Goal: Check status: Check status

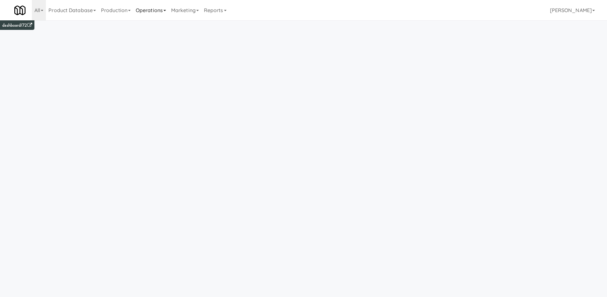
click at [157, 7] on link "Operations" at bounding box center [150, 10] width 35 height 20
click at [113, 3] on link "Production" at bounding box center [115, 10] width 35 height 20
click at [149, 8] on link "Operations" at bounding box center [150, 10] width 35 height 20
click at [74, 10] on link "Product Database" at bounding box center [72, 10] width 53 height 20
click at [177, 9] on link "Marketing" at bounding box center [184, 10] width 33 height 20
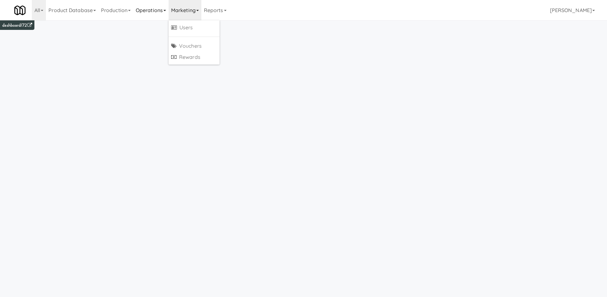
click at [156, 10] on link "Operations" at bounding box center [150, 10] width 35 height 20
click at [158, 12] on link "Operations" at bounding box center [150, 10] width 35 height 20
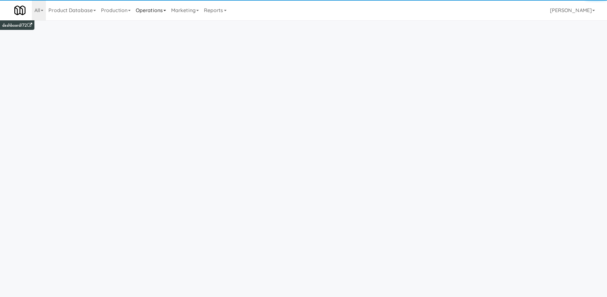
click at [155, 13] on link "Operations" at bounding box center [150, 10] width 35 height 20
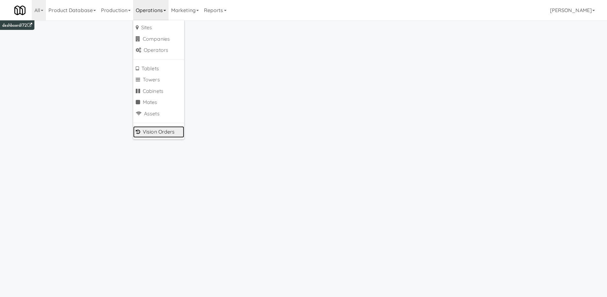
click at [160, 133] on link "Vision Orders" at bounding box center [158, 131] width 51 height 11
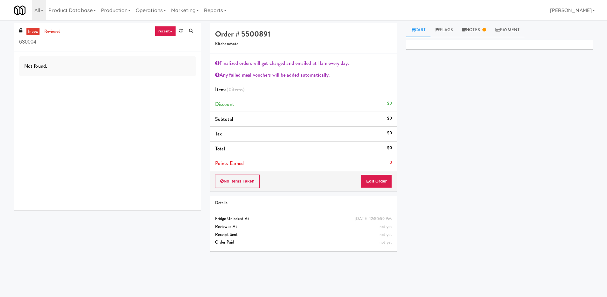
type input "630004"
click at [166, 35] on link "recent" at bounding box center [165, 31] width 21 height 10
click at [164, 46] on link "all" at bounding box center [170, 43] width 51 height 11
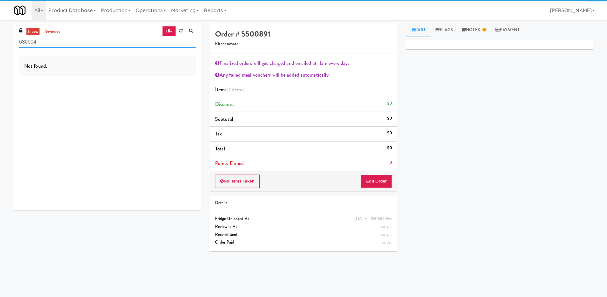
click at [65, 44] on input "630004" at bounding box center [107, 42] width 177 height 12
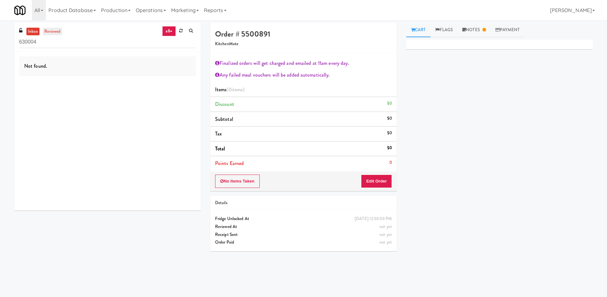
click at [50, 31] on link "reviewed" at bounding box center [53, 32] width 20 height 8
click at [55, 44] on input "630004" at bounding box center [107, 42] width 177 height 12
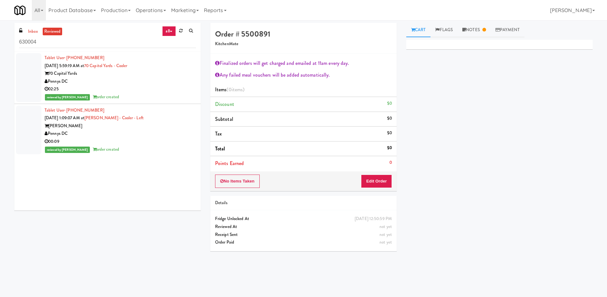
click at [96, 84] on div "Pennys DC" at bounding box center [120, 82] width 151 height 8
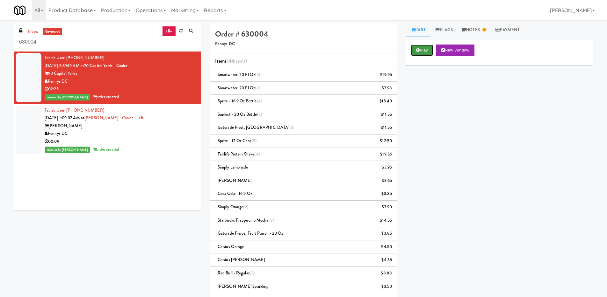
click at [420, 53] on button "Play" at bounding box center [422, 50] width 22 height 11
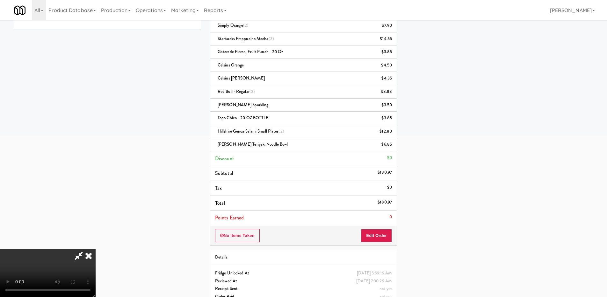
scroll to position [195, 0]
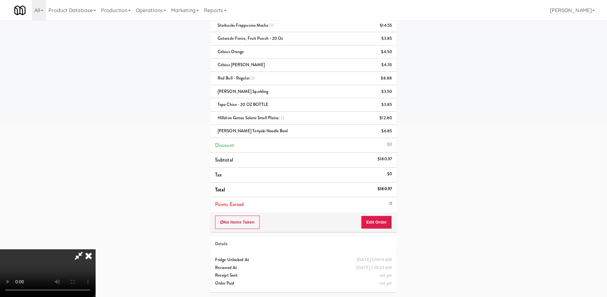
click at [96, 250] on video at bounding box center [48, 274] width 96 height 48
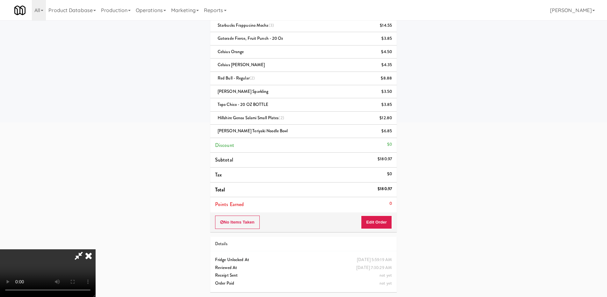
click at [96, 250] on video at bounding box center [48, 274] width 96 height 48
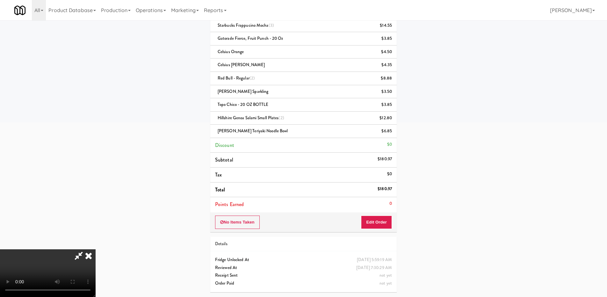
scroll to position [102, 0]
click at [96, 250] on video at bounding box center [48, 274] width 96 height 48
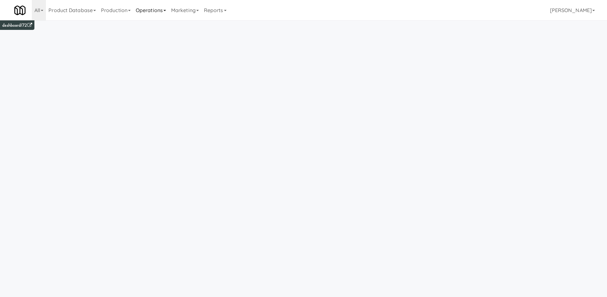
click at [159, 12] on link "Operations" at bounding box center [150, 10] width 35 height 20
click at [154, 134] on link "Vision Orders" at bounding box center [158, 131] width 51 height 11
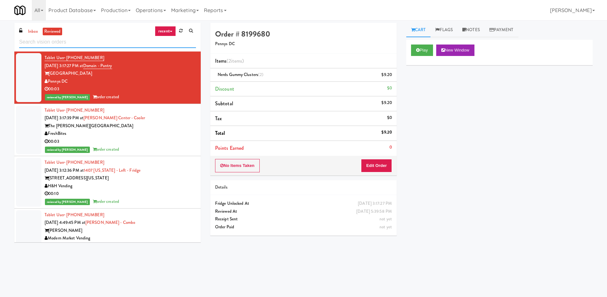
click at [109, 39] on input "text" at bounding box center [107, 42] width 177 height 12
click at [92, 44] on input "text" at bounding box center [107, 42] width 177 height 12
paste input "934945"
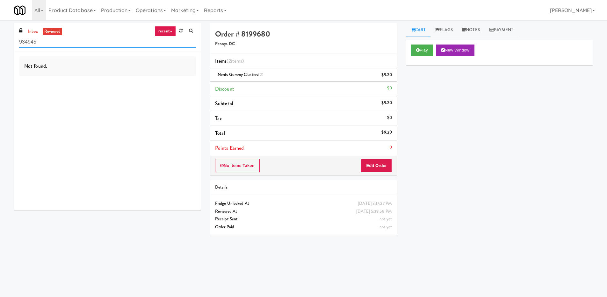
type input "934945"
click at [163, 33] on link "recent" at bounding box center [165, 31] width 21 height 10
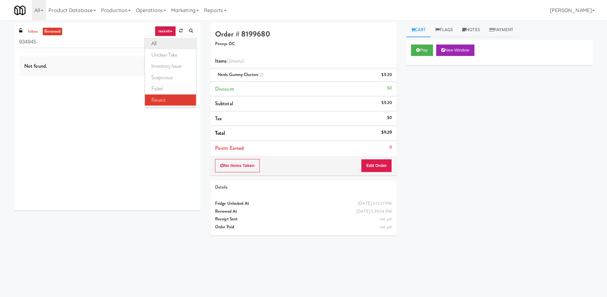
click at [162, 45] on link "all" at bounding box center [170, 43] width 51 height 11
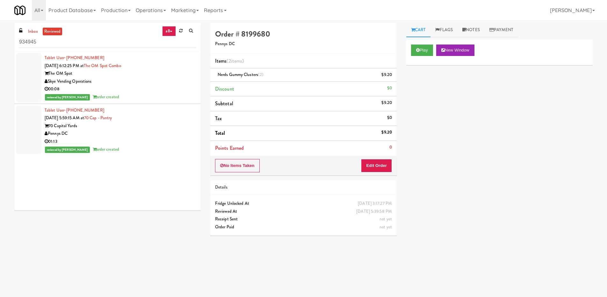
click at [73, 70] on div "The OM Spot" at bounding box center [120, 74] width 151 height 8
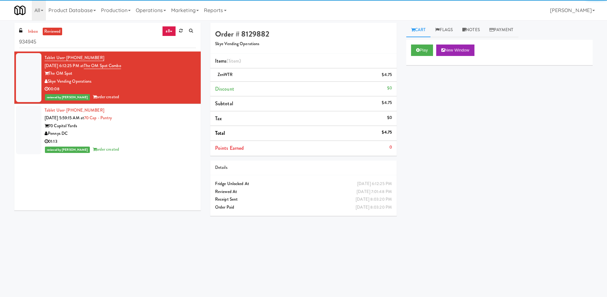
click at [101, 125] on div "70 Capital Yards" at bounding box center [120, 126] width 151 height 8
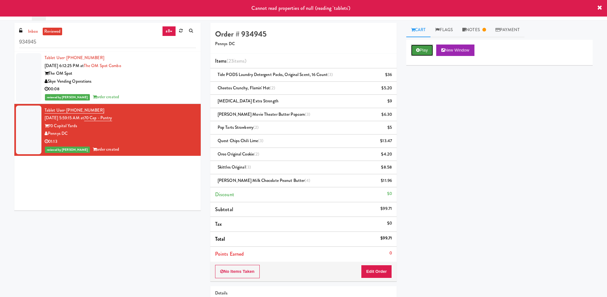
click at [418, 49] on icon at bounding box center [418, 50] width 4 height 4
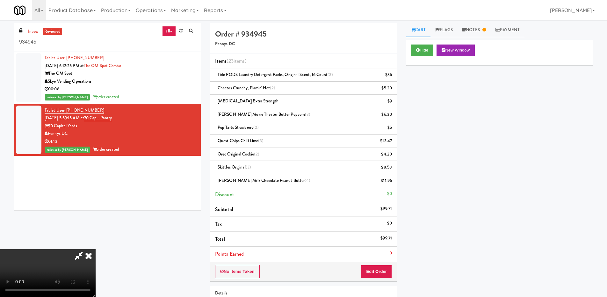
click at [96, 250] on video at bounding box center [48, 274] width 96 height 48
drag, startPoint x: 156, startPoint y: 172, endPoint x: 160, endPoint y: 175, distance: 5.5
click at [96, 250] on video at bounding box center [48, 274] width 96 height 48
click at [419, 173] on div "Hide New Window Primary Flag Clear Flag if unable to determine what was taken o…" at bounding box center [499, 159] width 186 height 239
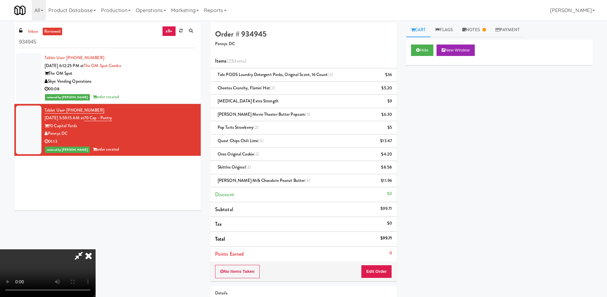
click at [96, 250] on video at bounding box center [48, 274] width 96 height 48
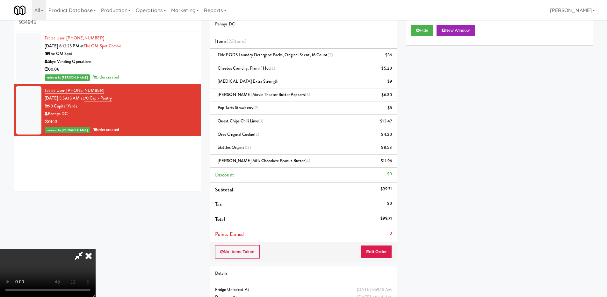
scroll to position [0, 0]
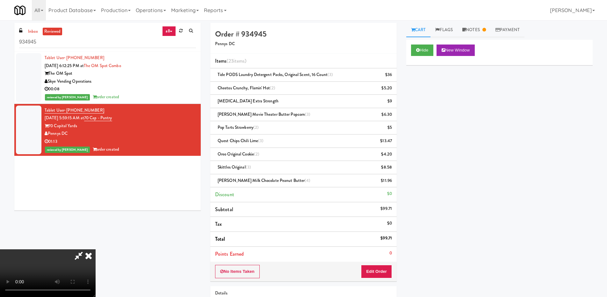
click at [96, 250] on video at bounding box center [48, 274] width 96 height 48
click at [96, 250] on icon at bounding box center [89, 256] width 14 height 13
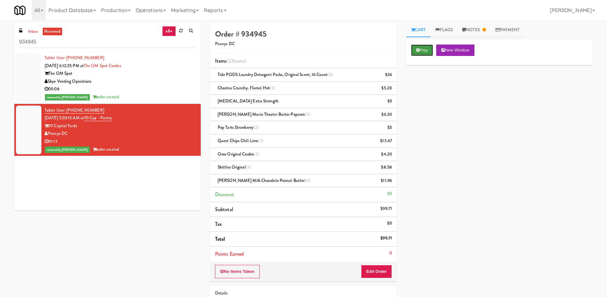
click at [415, 53] on button "Play" at bounding box center [422, 50] width 22 height 11
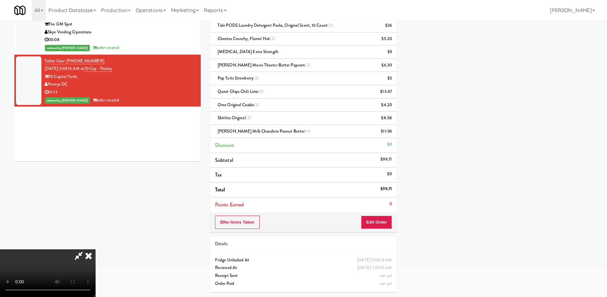
click at [61, 280] on video at bounding box center [48, 274] width 96 height 48
click at [82, 250] on video at bounding box center [48, 274] width 96 height 48
click at [96, 250] on video at bounding box center [48, 274] width 96 height 48
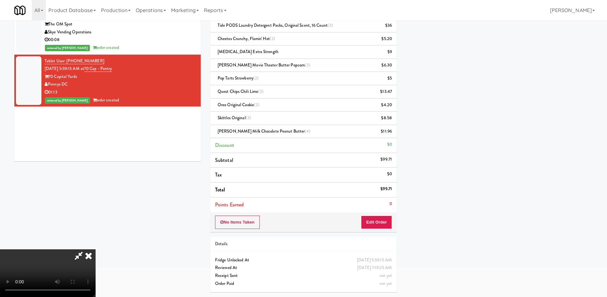
click at [96, 250] on video at bounding box center [48, 274] width 96 height 48
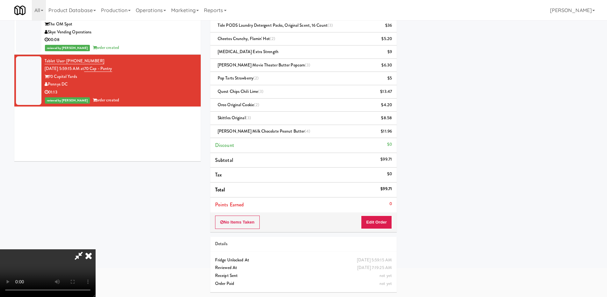
scroll to position [102, 0]
click at [96, 250] on video at bounding box center [48, 274] width 96 height 48
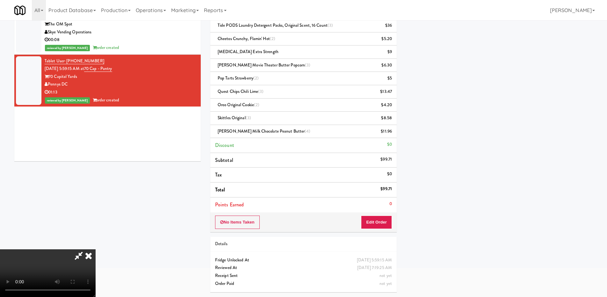
scroll to position [0, 0]
click at [96, 250] on icon at bounding box center [89, 256] width 14 height 13
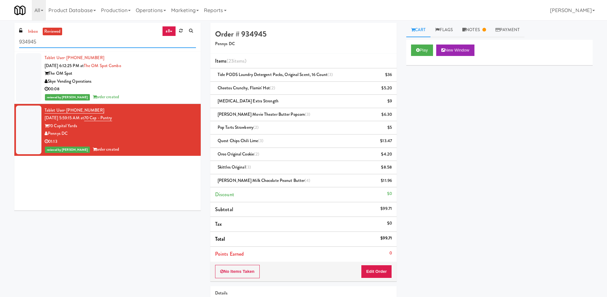
click at [67, 42] on input "934945" at bounding box center [107, 42] width 177 height 12
drag, startPoint x: 28, startPoint y: 41, endPoint x: 11, endPoint y: 41, distance: 16.9
click at [11, 41] on div "inbox reviewed all all unclear take inventory issue suspicious failed recent 93…" at bounding box center [108, 119] width 196 height 193
paste input "692,404"
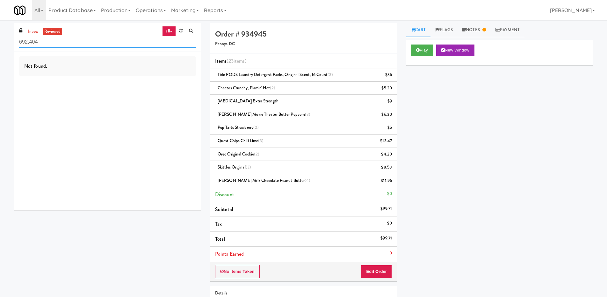
click at [31, 42] on input "692,404" at bounding box center [107, 42] width 177 height 12
type input "692404"
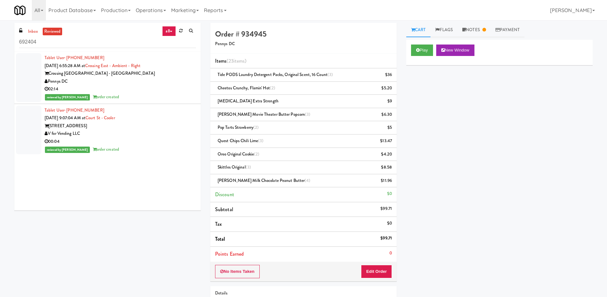
click at [144, 83] on div "Pennys DC" at bounding box center [120, 82] width 151 height 8
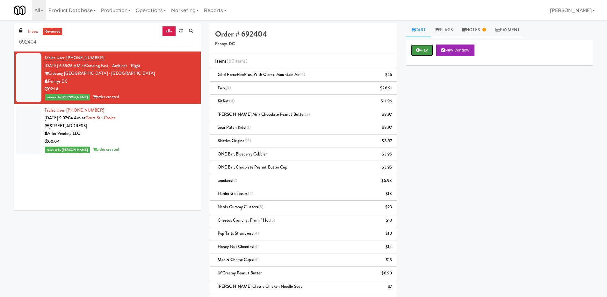
click at [424, 53] on button "Play" at bounding box center [422, 50] width 22 height 11
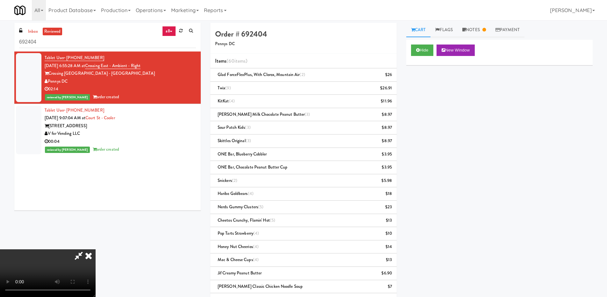
click at [96, 250] on video at bounding box center [48, 274] width 96 height 48
click at [476, 32] on link "Notes" at bounding box center [473, 30] width 33 height 14
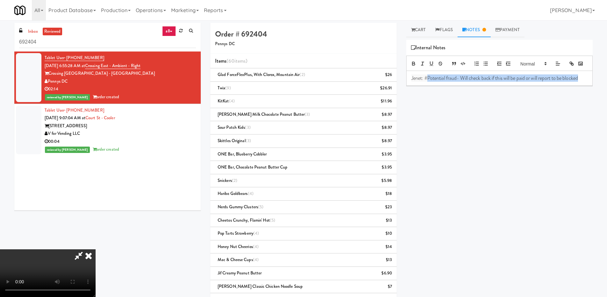
drag, startPoint x: 428, startPoint y: 88, endPoint x: 580, endPoint y: 92, distance: 151.6
click at [585, 86] on div "Jenet: #Potential fraud- Will check back if this will be paid or will report to…" at bounding box center [499, 78] width 186 height 15
click at [553, 104] on div "Hide New Window Primary Flag Clear Flag if unable to determine what was taken o…" at bounding box center [499, 159] width 186 height 239
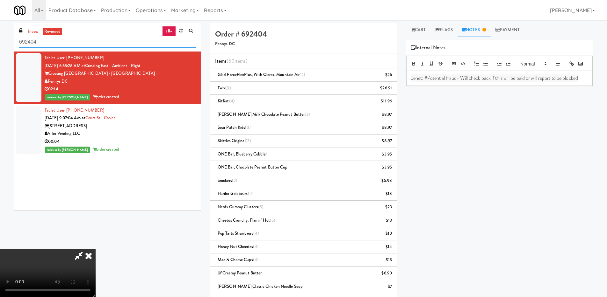
click at [177, 45] on input "692404" at bounding box center [107, 42] width 177 height 12
drag, startPoint x: 100, startPoint y: 43, endPoint x: 12, endPoint y: 37, distance: 87.8
click at [12, 37] on div "inbox reviewed all all unclear take inventory issue suspicious failed recent 69…" at bounding box center [108, 119] width 196 height 193
paste input "749,175"
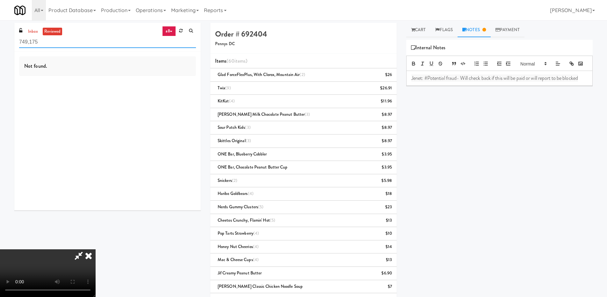
click at [31, 43] on input "749,175" at bounding box center [107, 42] width 177 height 12
click at [96, 250] on icon at bounding box center [89, 256] width 14 height 13
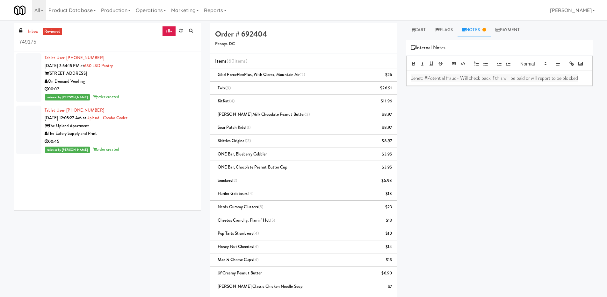
click at [144, 132] on div "The Eatery Supply and Print" at bounding box center [120, 134] width 151 height 8
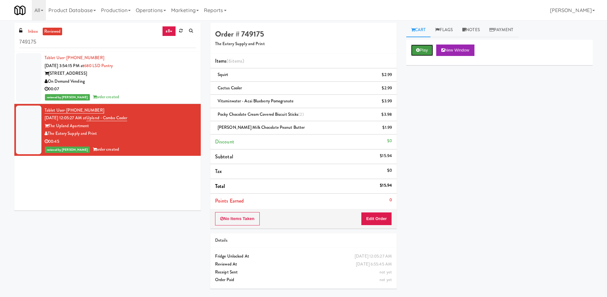
click at [421, 51] on button "Play" at bounding box center [422, 50] width 22 height 11
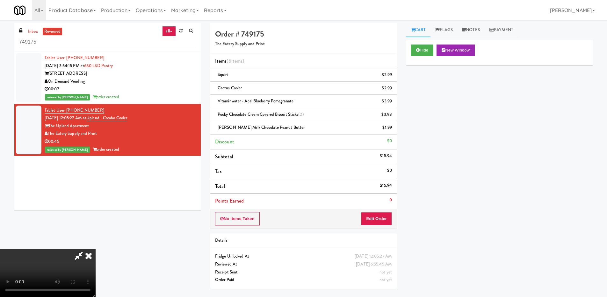
click at [96, 250] on icon at bounding box center [89, 256] width 14 height 13
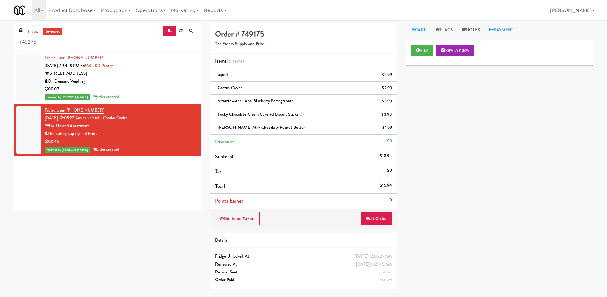
click at [501, 32] on link "Payment" at bounding box center [501, 30] width 34 height 14
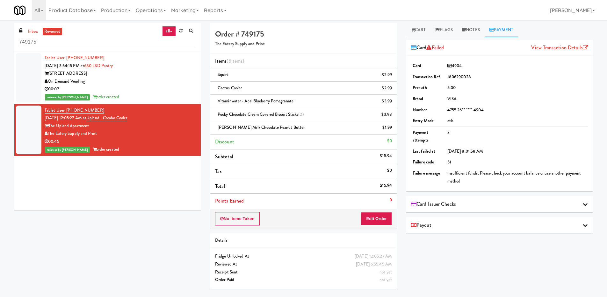
click at [500, 206] on div "Card Issuer Checks" at bounding box center [499, 205] width 177 height 10
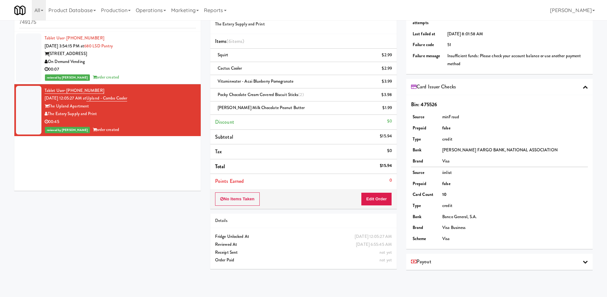
scroll to position [20, 0]
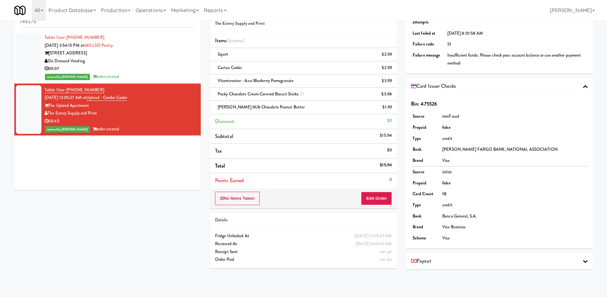
click at [503, 263] on div "Payout" at bounding box center [499, 262] width 177 height 10
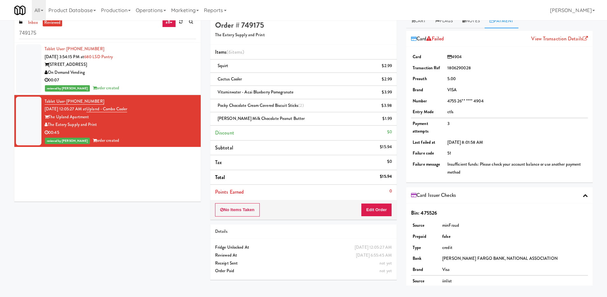
scroll to position [0, 0]
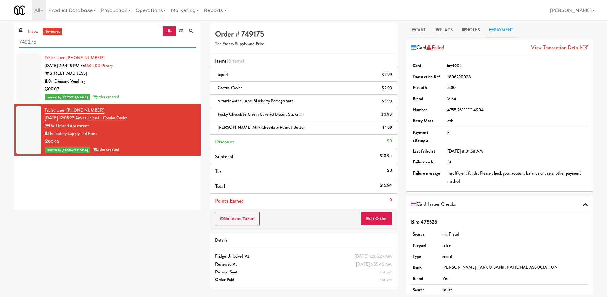
drag, startPoint x: 71, startPoint y: 38, endPoint x: 58, endPoint y: 43, distance: 13.6
click at [71, 38] on input "749175" at bounding box center [107, 42] width 177 height 12
drag, startPoint x: 46, startPoint y: 44, endPoint x: 12, endPoint y: 41, distance: 33.8
click at [12, 41] on div "inbox reviewed all all unclear take inventory issue suspicious failed recent 74…" at bounding box center [108, 119] width 196 height 193
paste input "956,630"
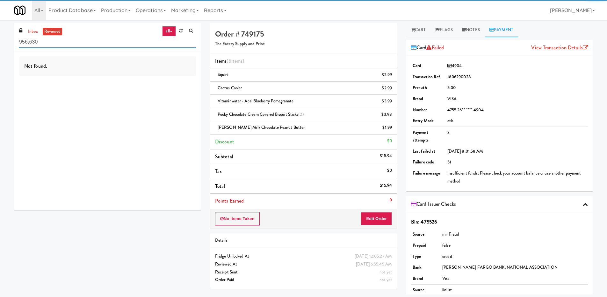
click at [30, 44] on input "956,630" at bounding box center [107, 42] width 177 height 12
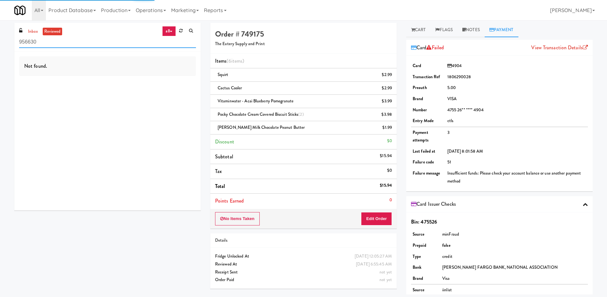
type input "956630"
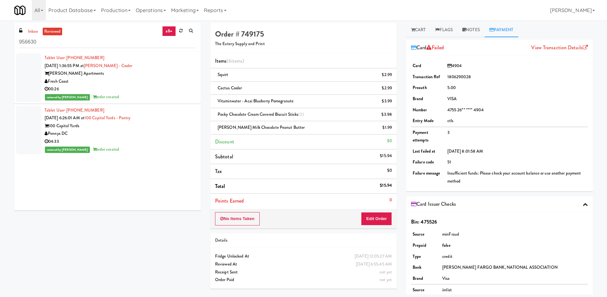
click at [136, 133] on div "Pennys DC" at bounding box center [120, 134] width 151 height 8
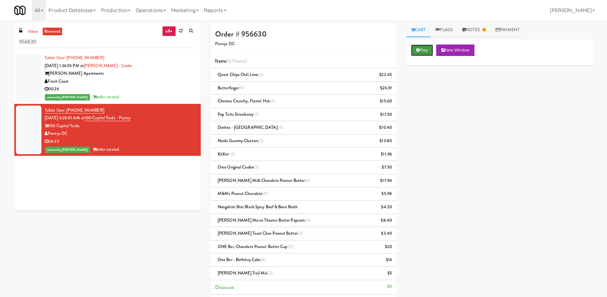
click at [418, 49] on icon at bounding box center [418, 50] width 4 height 4
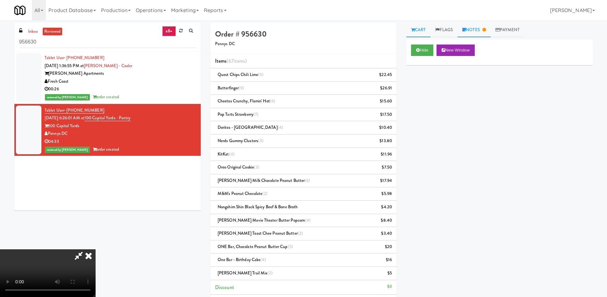
click at [477, 32] on link "Notes" at bounding box center [473, 30] width 33 height 14
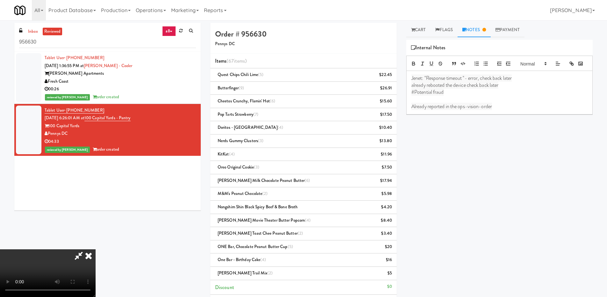
click at [96, 250] on icon at bounding box center [89, 256] width 14 height 13
